Goal: Find contact information: Find contact information

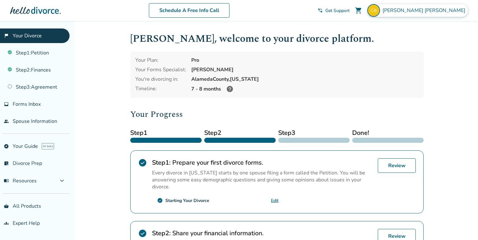
click at [451, 12] on span "[PERSON_NAME]" at bounding box center [424, 10] width 85 height 7
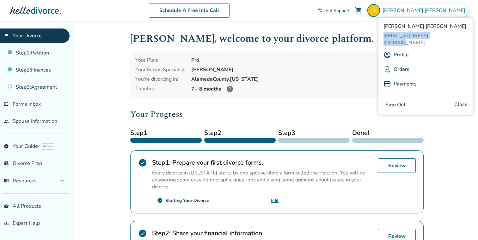
drag, startPoint x: 439, startPoint y: 37, endPoint x: 384, endPoint y: 35, distance: 54.7
click at [384, 35] on span "[EMAIL_ADDRESS][DOMAIN_NAME]" at bounding box center [425, 39] width 84 height 14
copy span "[EMAIL_ADDRESS][DOMAIN_NAME]"
